Goal: Check status: Check status

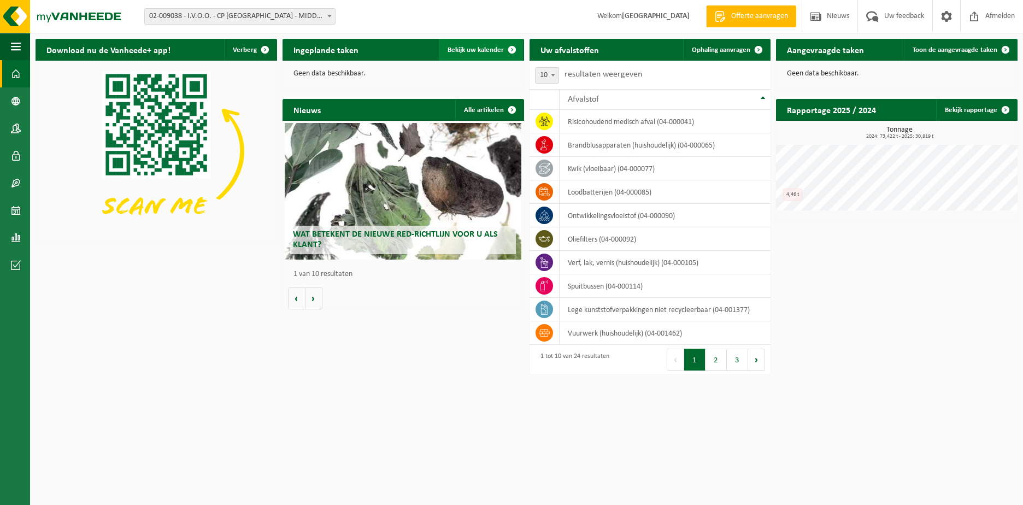
click at [493, 52] on span "Bekijk uw kalender" at bounding box center [476, 49] width 56 height 7
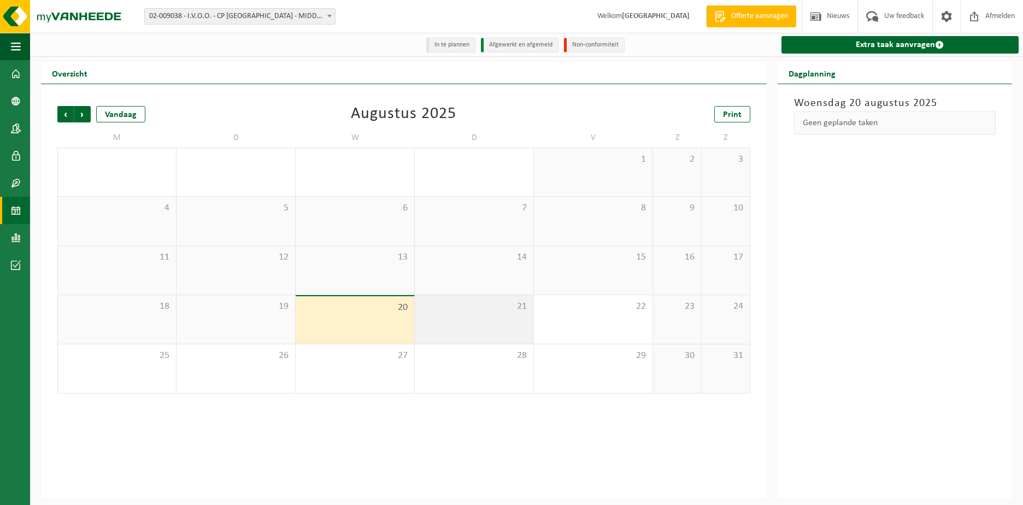
click at [473, 330] on div "21" at bounding box center [474, 319] width 119 height 49
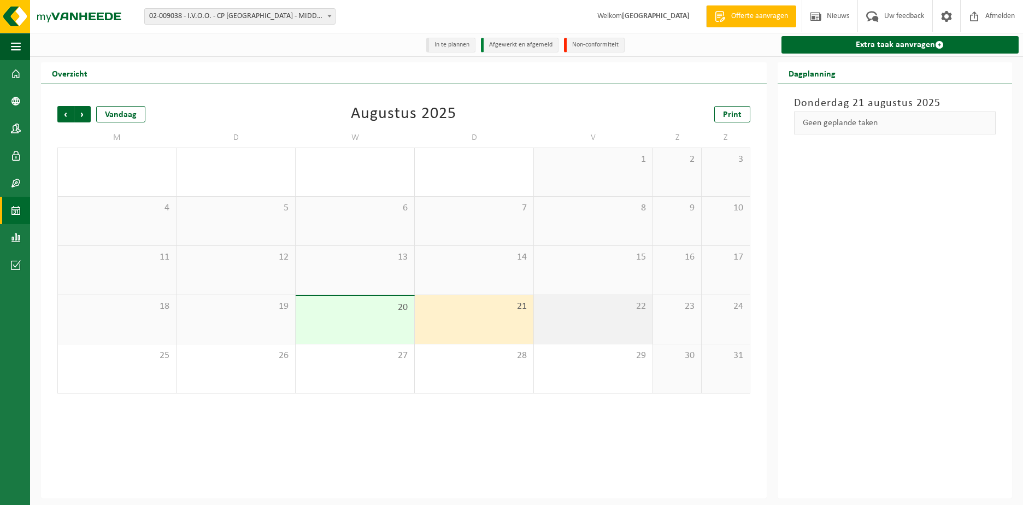
click at [606, 330] on div "22" at bounding box center [593, 319] width 119 height 49
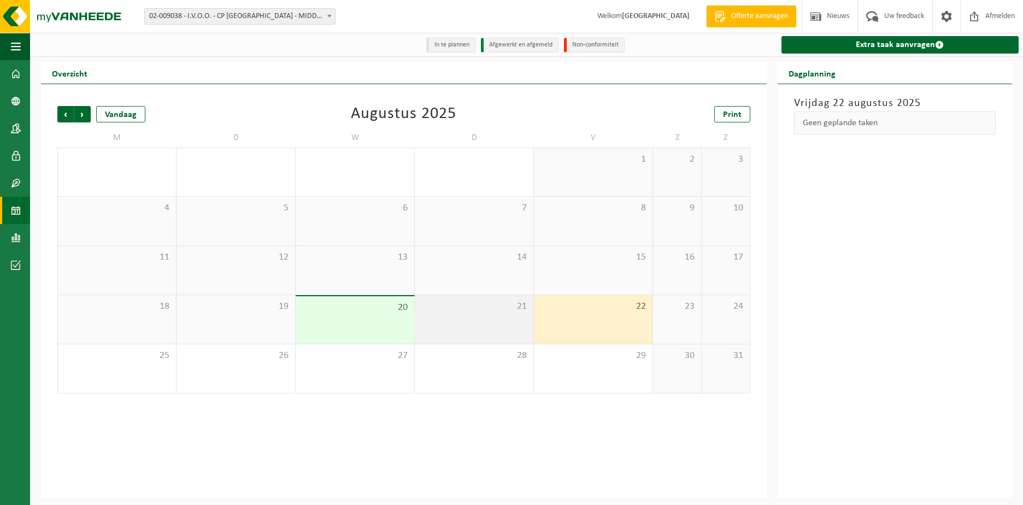
click at [496, 313] on span "21" at bounding box center [474, 307] width 108 height 12
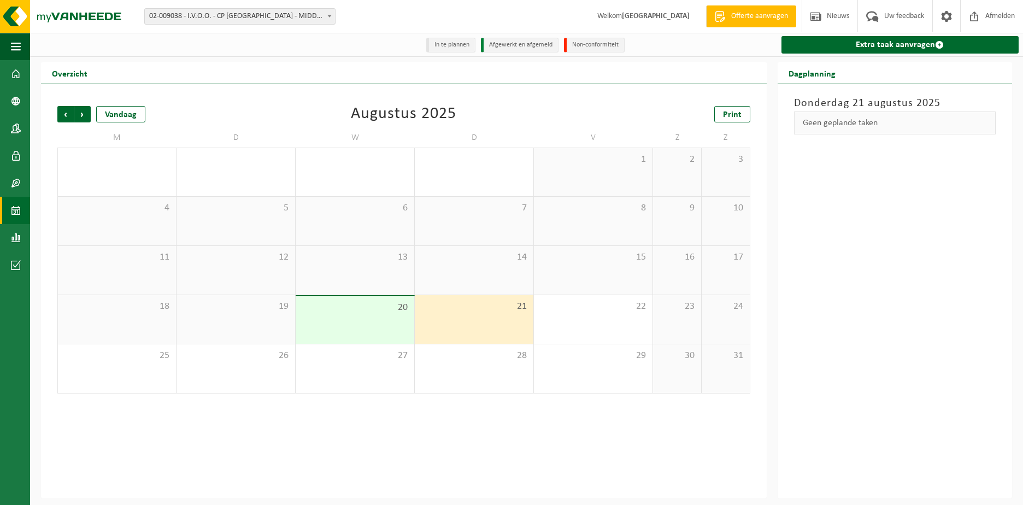
click at [383, 308] on span "20" at bounding box center [355, 308] width 108 height 12
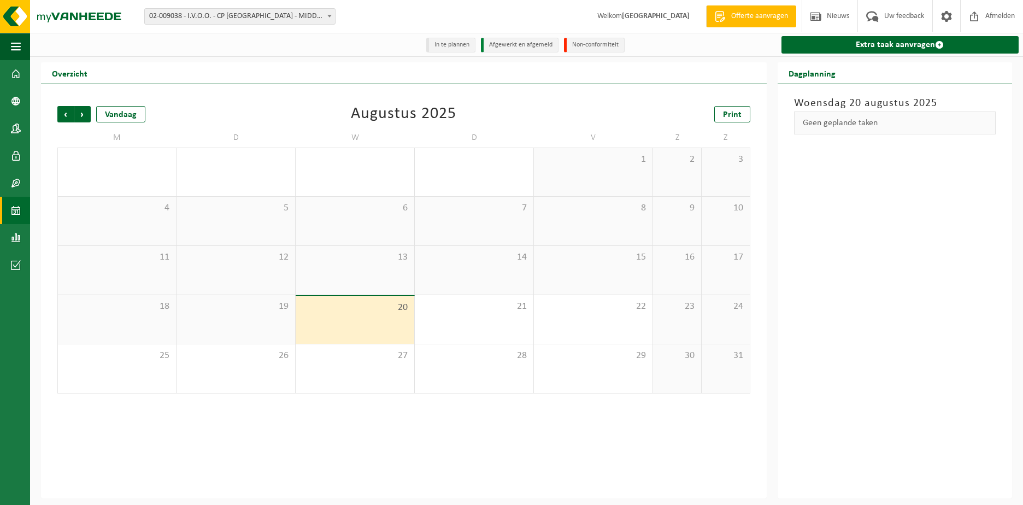
click at [242, 306] on span "19" at bounding box center [236, 307] width 108 height 12
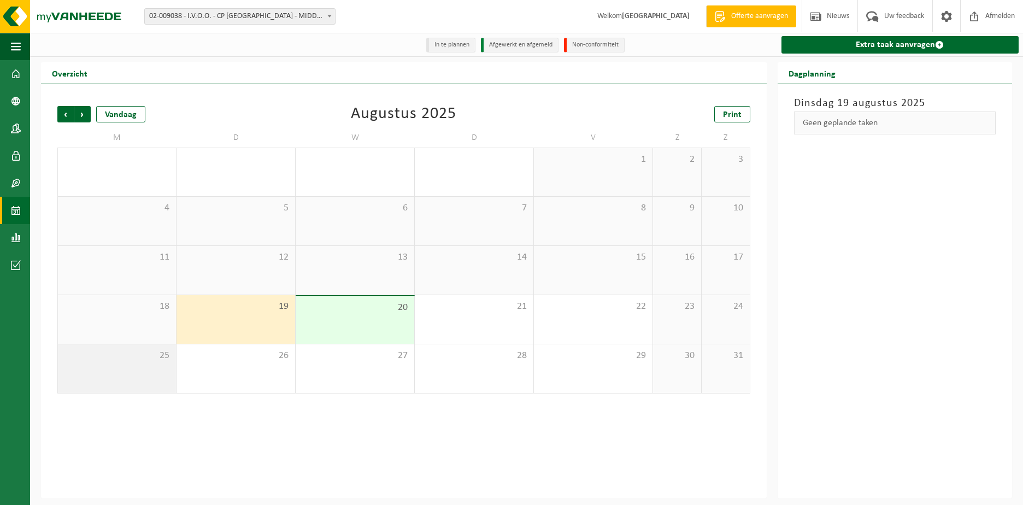
click at [139, 357] on span "25" at bounding box center [116, 356] width 107 height 12
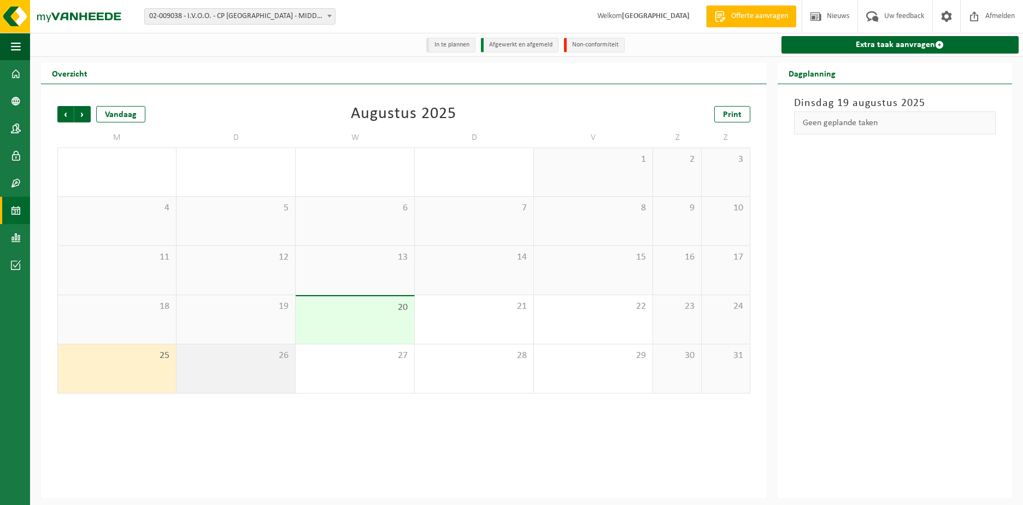
click at [217, 363] on div "26" at bounding box center [236, 368] width 119 height 49
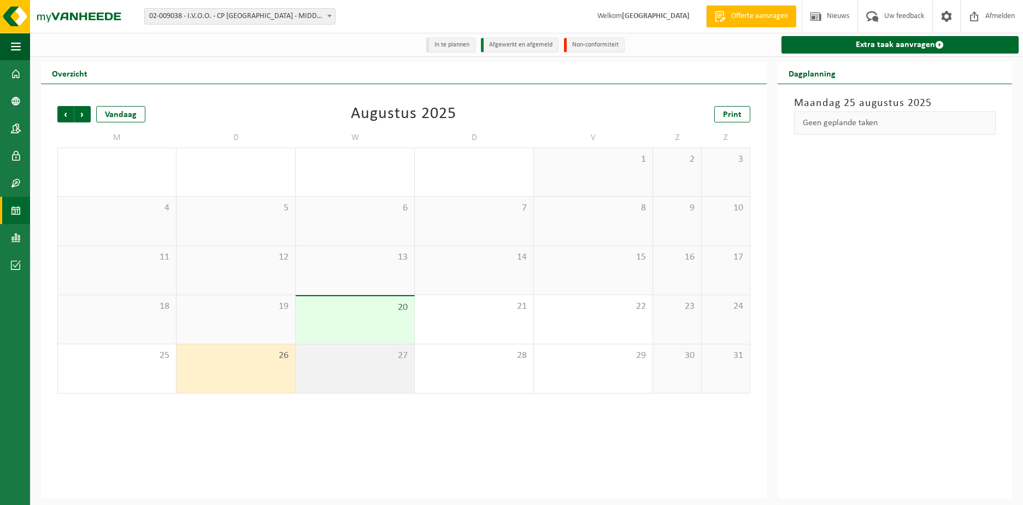
drag, startPoint x: 322, startPoint y: 373, endPoint x: 391, endPoint y: 375, distance: 69.4
click at [347, 373] on div "27" at bounding box center [355, 368] width 119 height 49
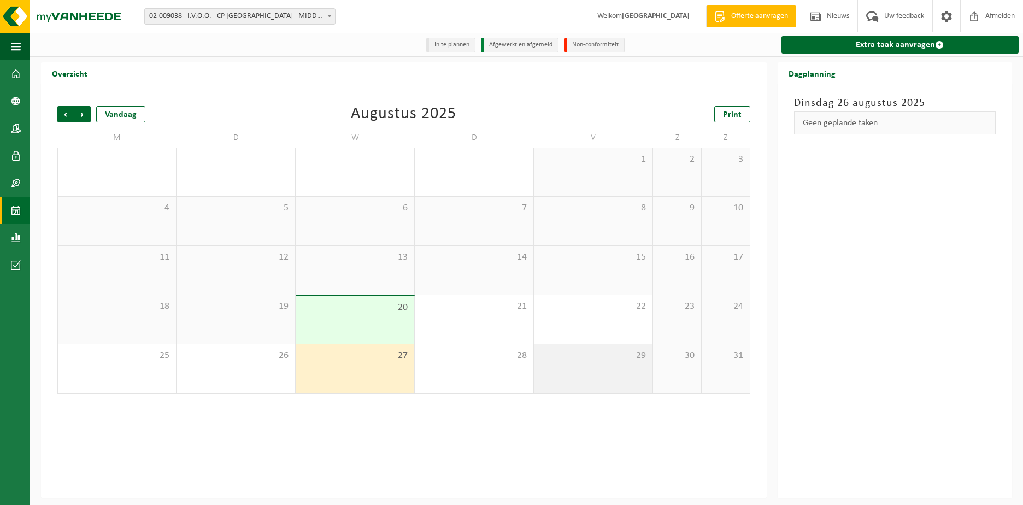
drag, startPoint x: 461, startPoint y: 377, endPoint x: 545, endPoint y: 375, distance: 84.2
click at [495, 375] on div "28" at bounding box center [474, 368] width 119 height 49
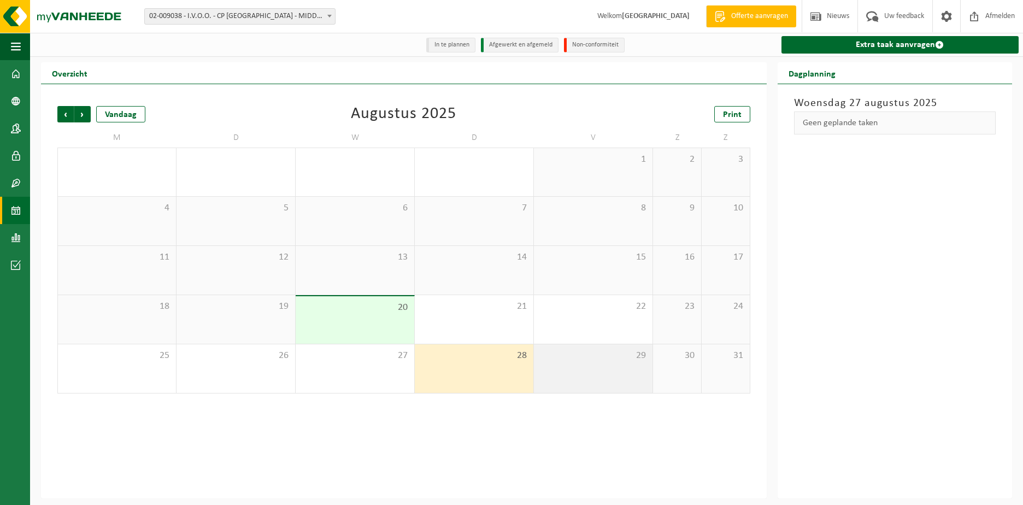
click at [608, 371] on div "29" at bounding box center [593, 368] width 119 height 49
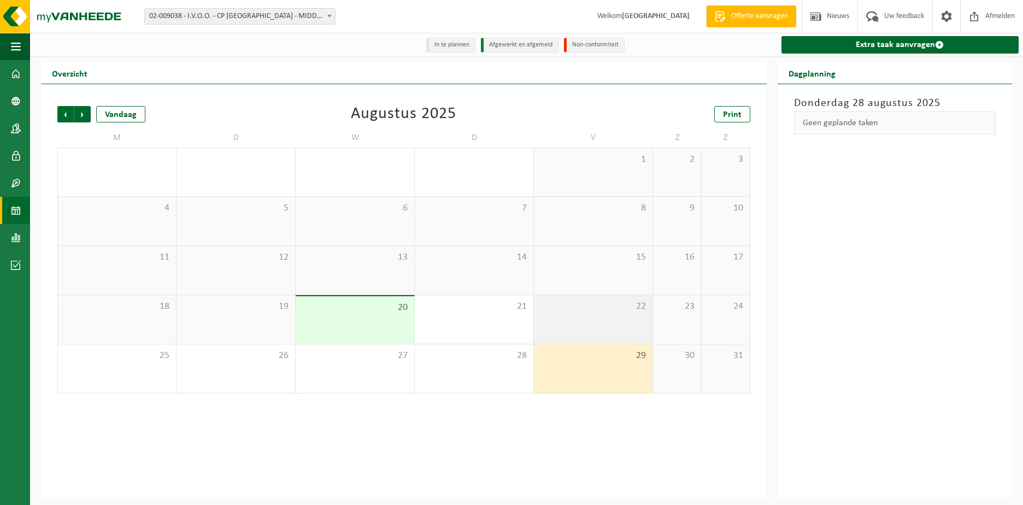
click at [630, 331] on div "22" at bounding box center [593, 319] width 119 height 49
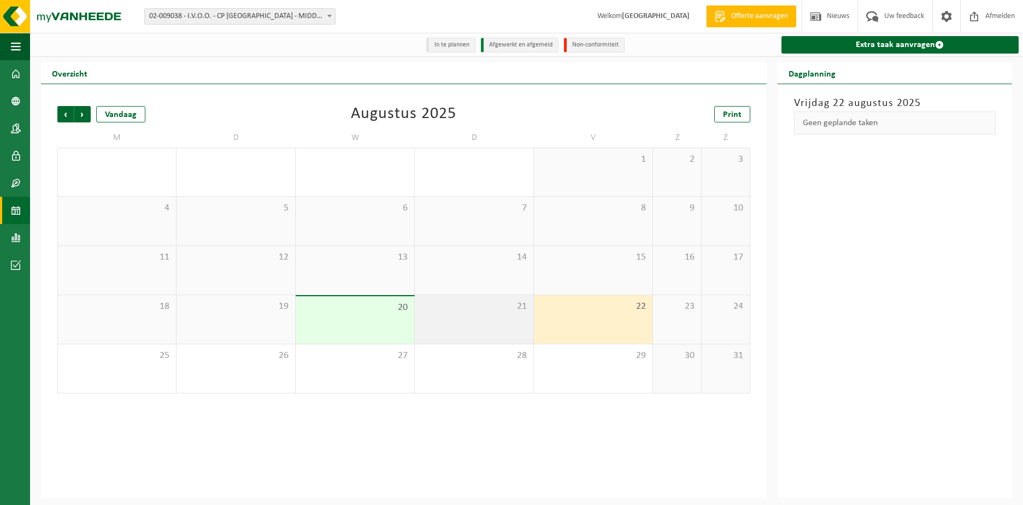
click at [467, 307] on span "21" at bounding box center [474, 307] width 108 height 12
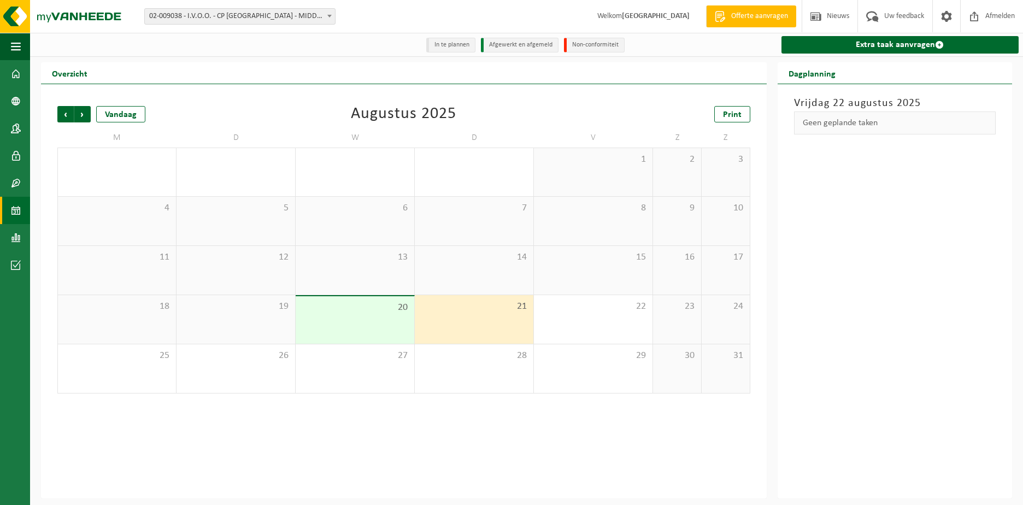
click at [377, 303] on span "20" at bounding box center [355, 308] width 108 height 12
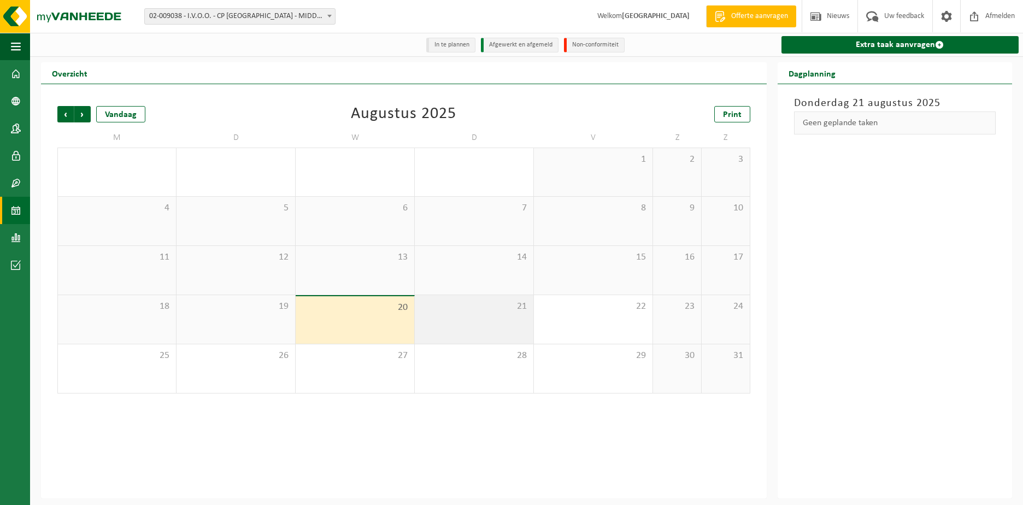
drag, startPoint x: 482, startPoint y: 318, endPoint x: 596, endPoint y: 331, distance: 115.0
click at [483, 318] on div "21" at bounding box center [474, 319] width 119 height 49
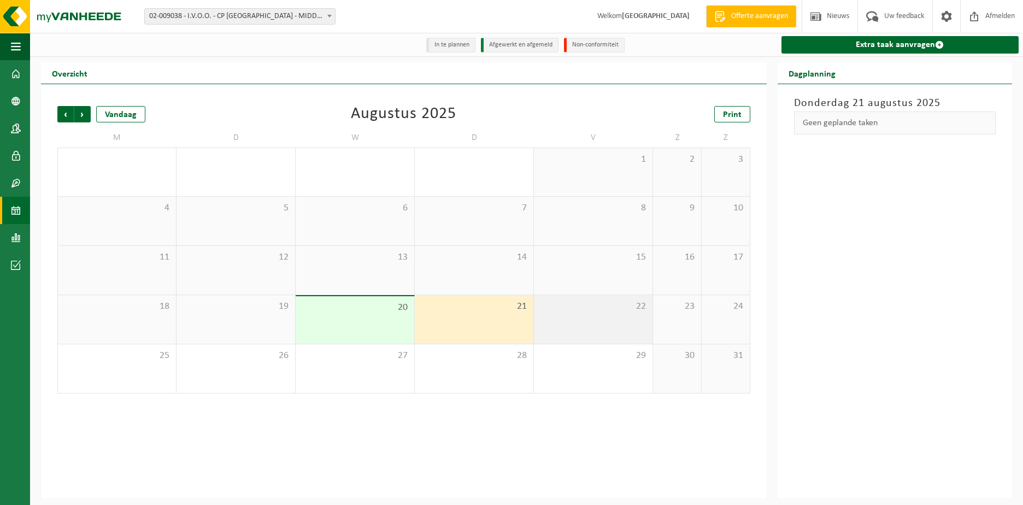
click at [612, 331] on div "22" at bounding box center [593, 319] width 119 height 49
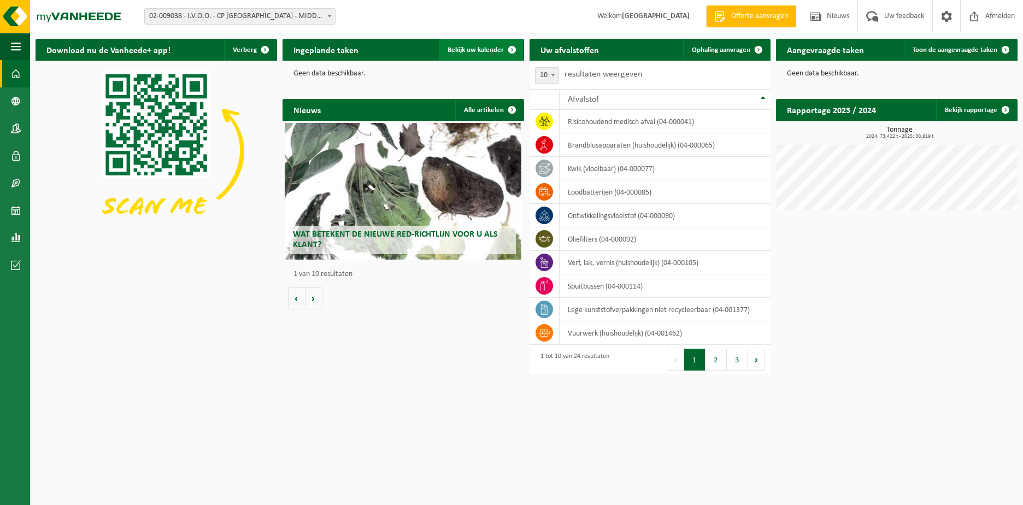
click at [485, 50] on span "Bekijk uw kalender" at bounding box center [476, 49] width 56 height 7
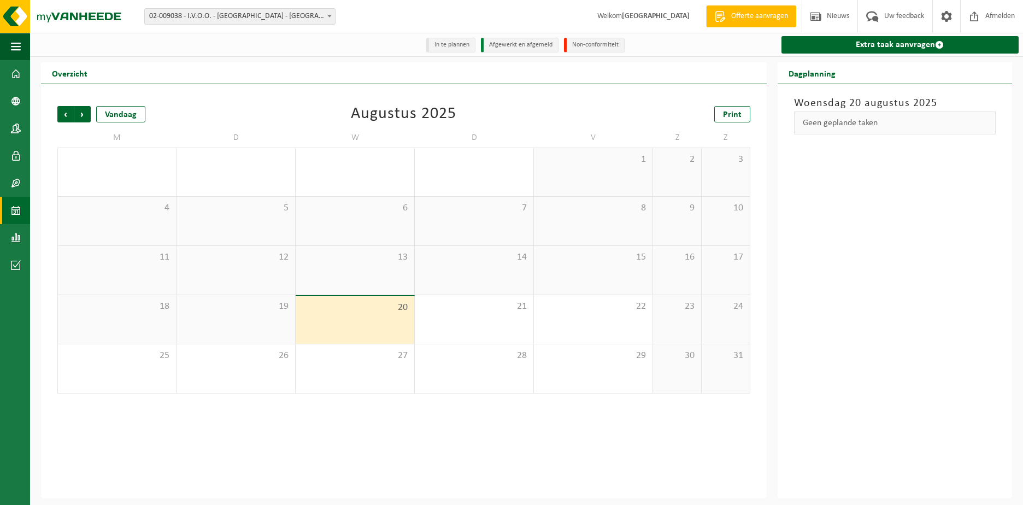
click at [353, 321] on div "20" at bounding box center [355, 320] width 119 height 48
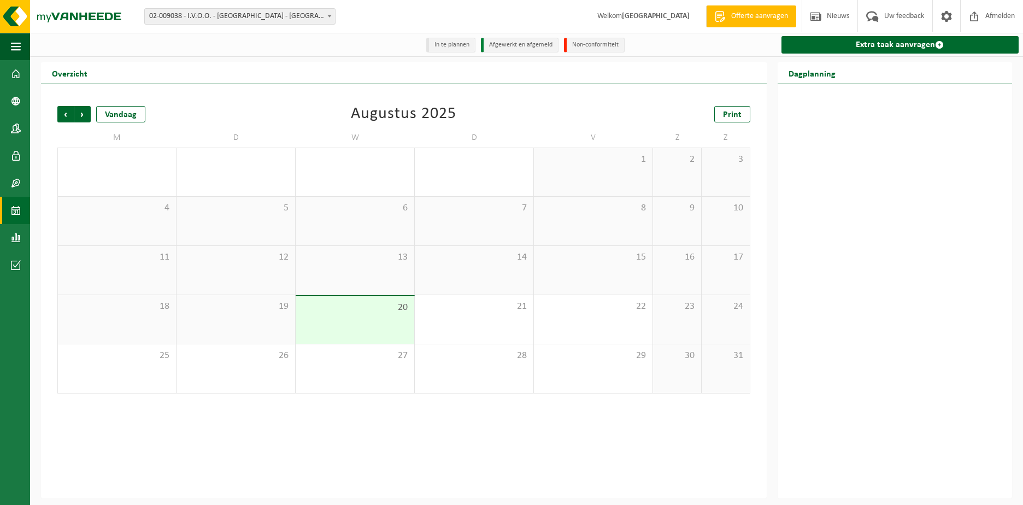
drag, startPoint x: 344, startPoint y: 303, endPoint x: 378, endPoint y: 308, distance: 34.2
click at [346, 303] on span "20" at bounding box center [355, 308] width 108 height 12
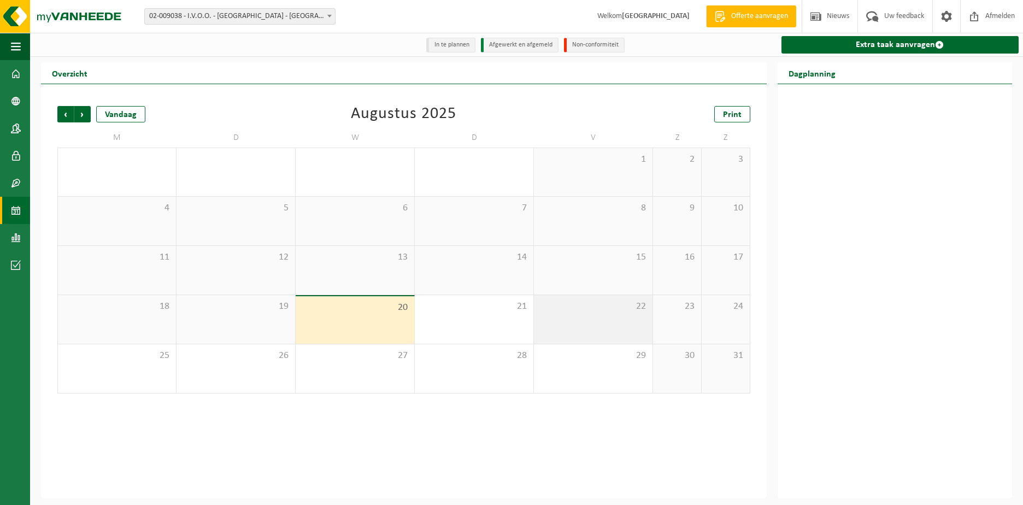
drag, startPoint x: 449, startPoint y: 316, endPoint x: 645, endPoint y: 318, distance: 196.2
click at [453, 316] on div "21" at bounding box center [474, 319] width 119 height 49
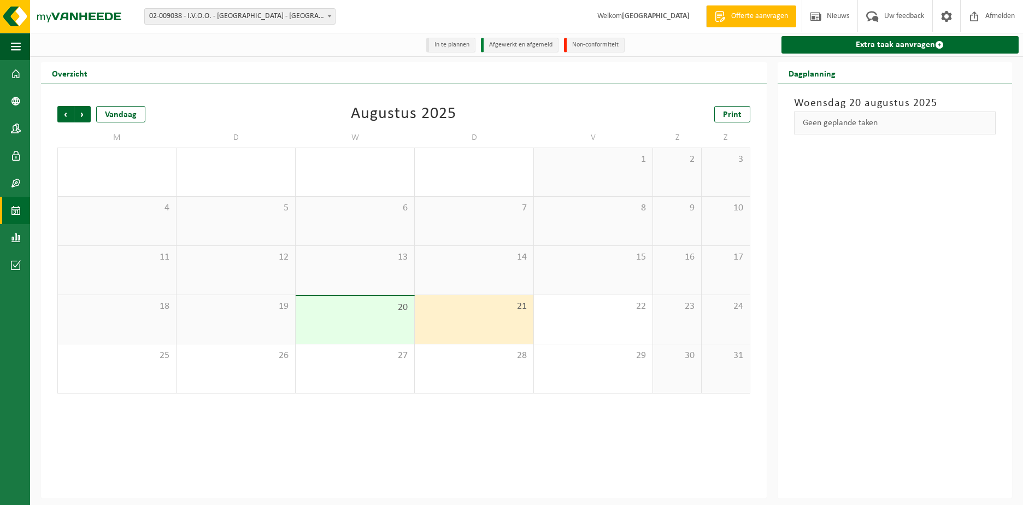
click at [661, 318] on div "23" at bounding box center [677, 319] width 48 height 49
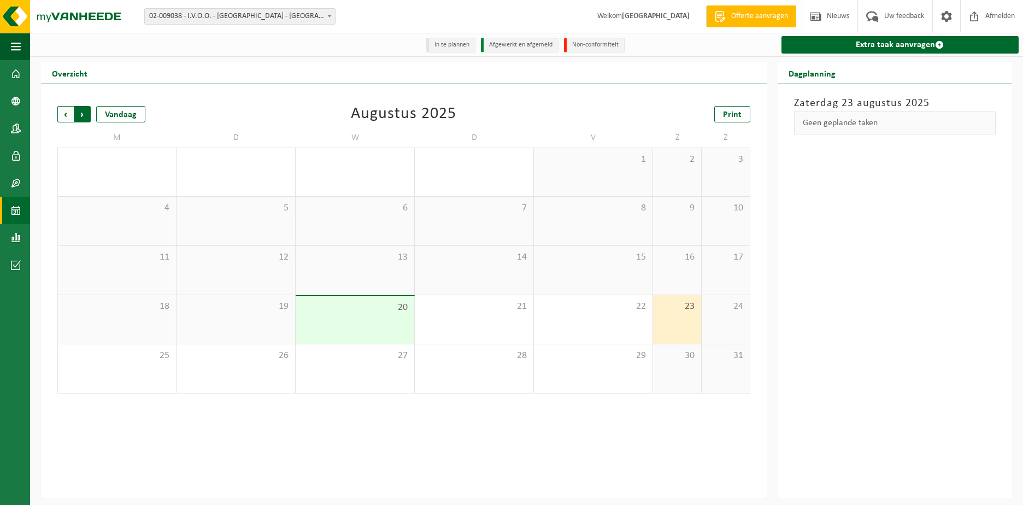
click at [66, 113] on span "Vorige" at bounding box center [65, 114] width 16 height 16
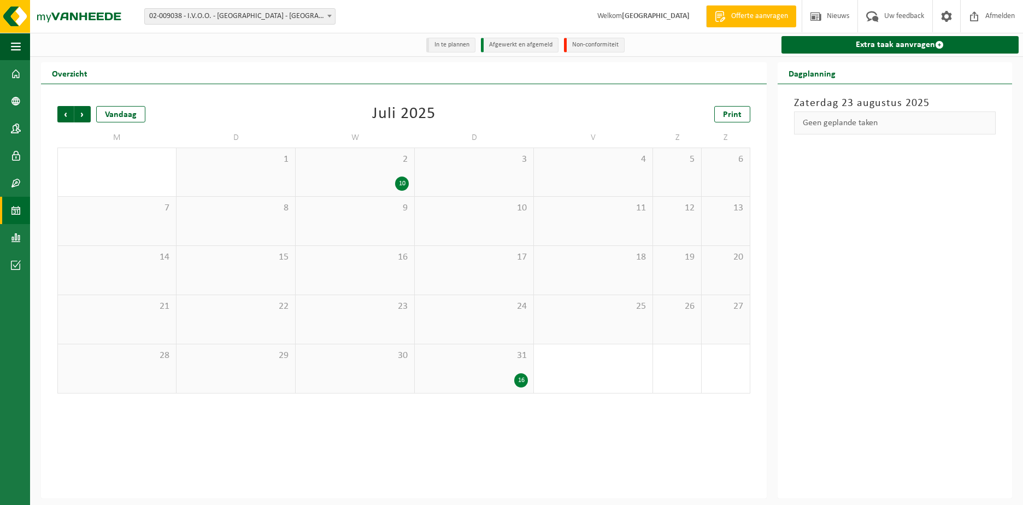
click at [484, 373] on div "31 16" at bounding box center [474, 368] width 119 height 49
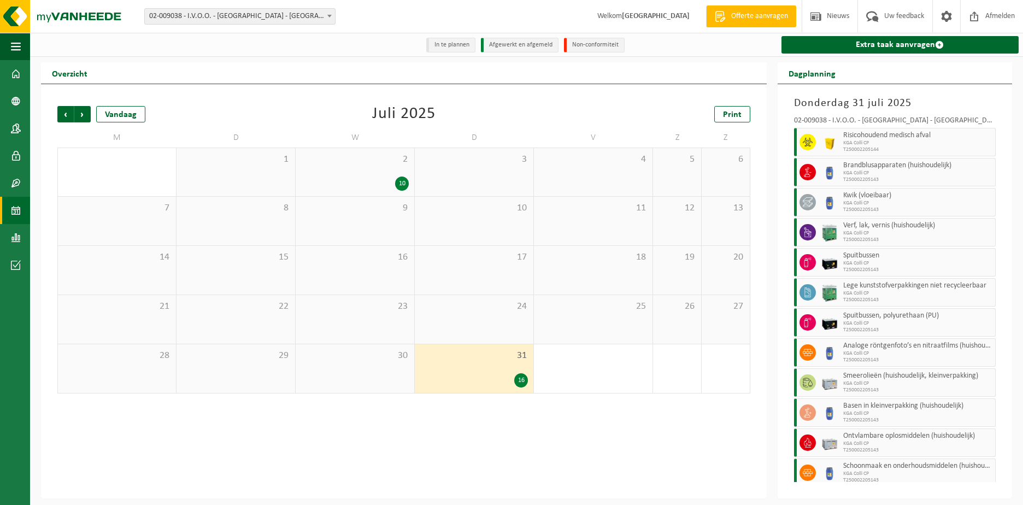
click at [382, 171] on div "2 10" at bounding box center [355, 172] width 119 height 48
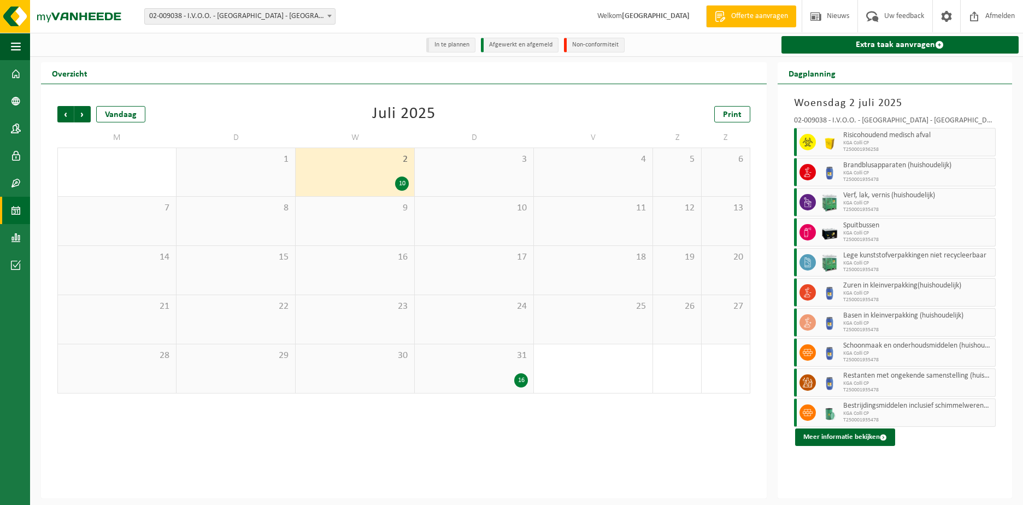
click at [487, 362] on span "31" at bounding box center [474, 356] width 108 height 12
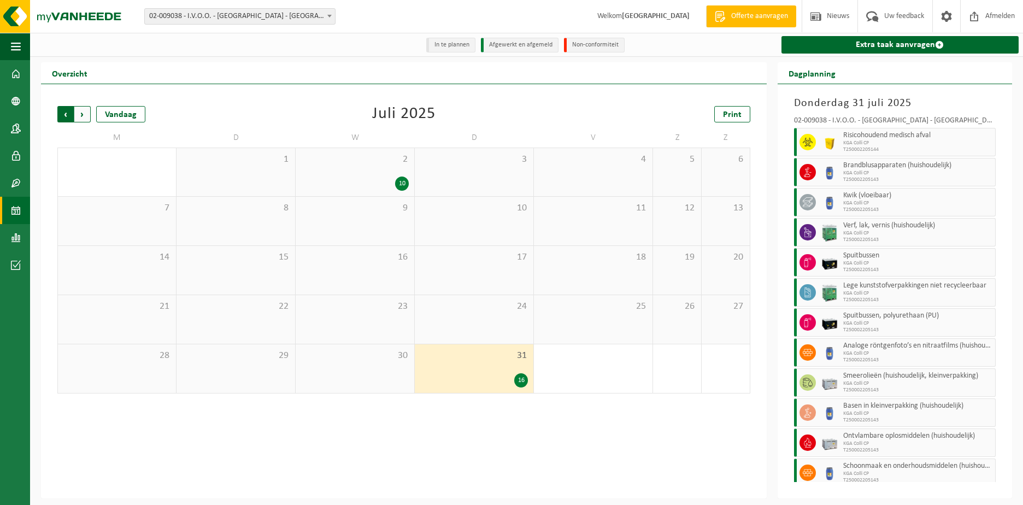
click at [82, 113] on span "Volgende" at bounding box center [82, 114] width 16 height 16
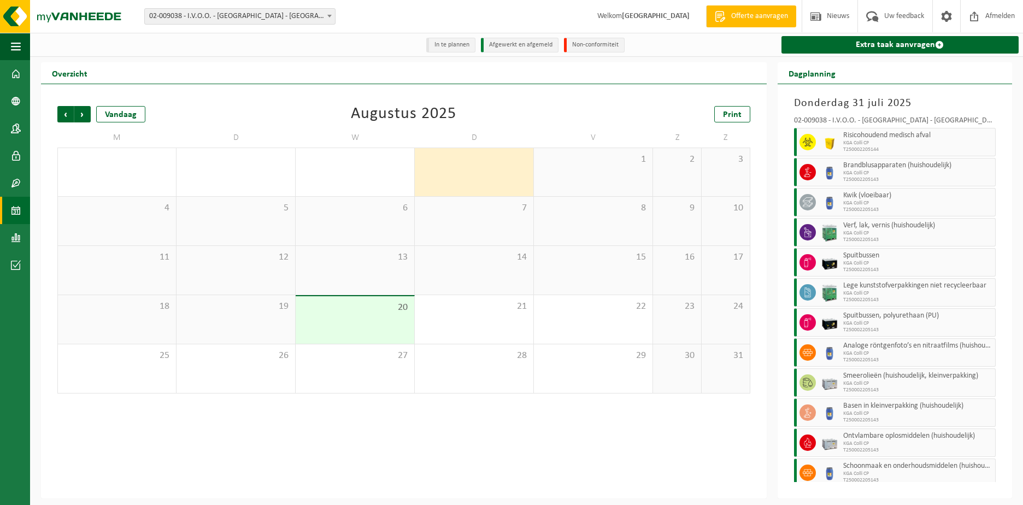
drag, startPoint x: 820, startPoint y: 177, endPoint x: 783, endPoint y: 168, distance: 38.3
click at [820, 177] on div at bounding box center [830, 172] width 22 height 28
